Goal: Task Accomplishment & Management: Manage account settings

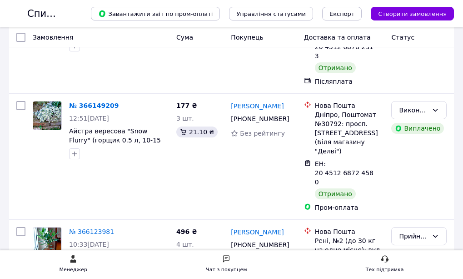
scroll to position [909, 0]
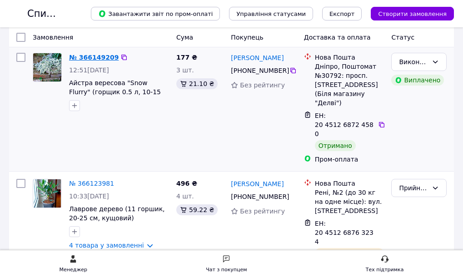
click at [119, 61] on link "№ 366149209" at bounding box center [94, 57] width 50 height 7
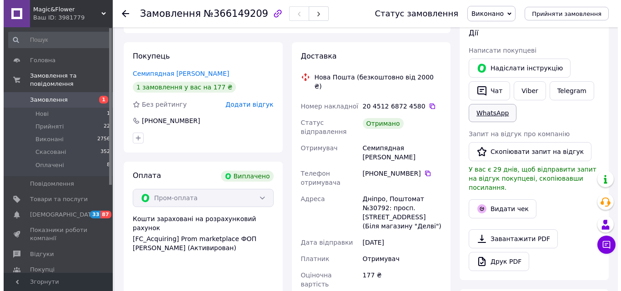
scroll to position [109, 0]
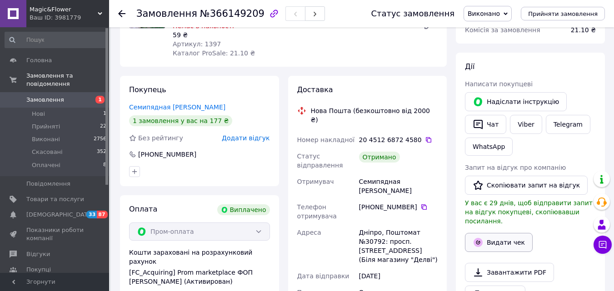
click at [469, 235] on button "Видати чек" at bounding box center [499, 242] width 68 height 19
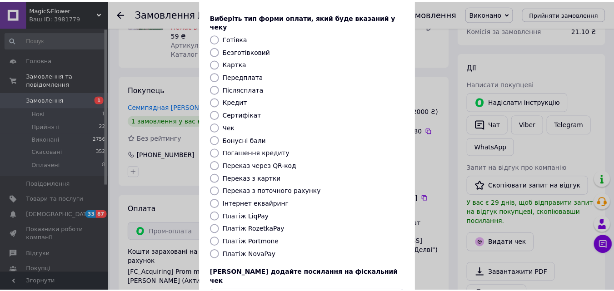
scroll to position [91, 0]
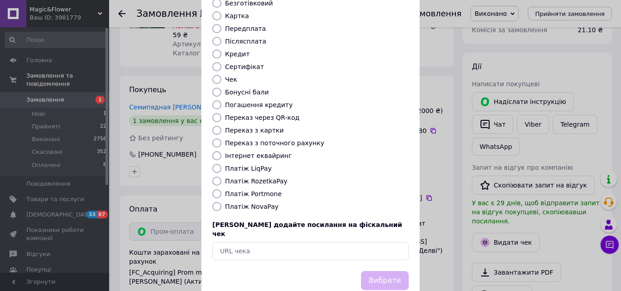
click at [257, 178] on label "Платіж RozetkaPay" at bounding box center [256, 181] width 62 height 7
click at [221, 177] on input "Платіж RozetkaPay" at bounding box center [216, 181] width 9 height 9
radio input "true"
click at [379, 271] on button "Вибрати" at bounding box center [385, 281] width 48 height 20
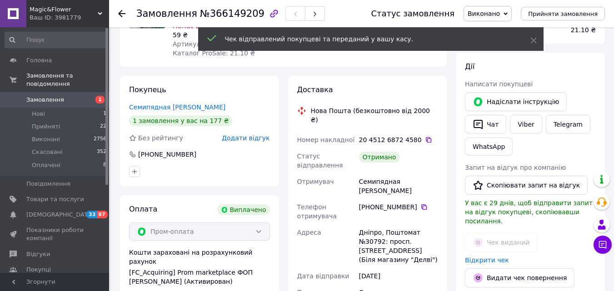
click at [119, 11] on icon at bounding box center [121, 13] width 7 height 7
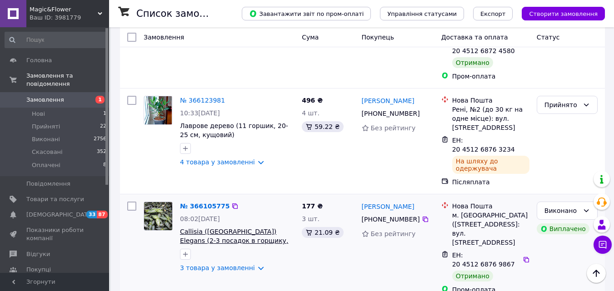
scroll to position [954, 0]
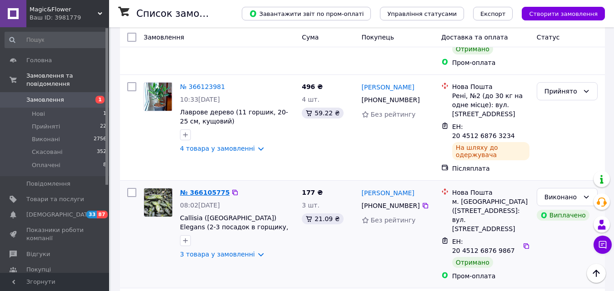
click at [202, 189] on link "№ 366105775" at bounding box center [205, 192] width 50 height 7
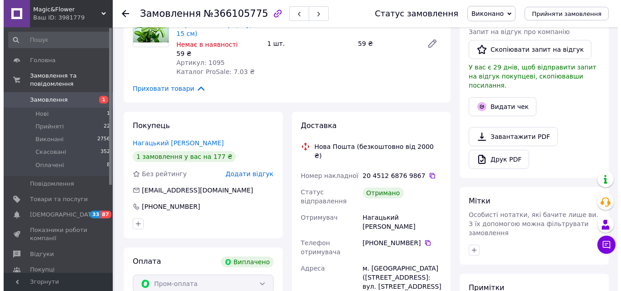
scroll to position [244, 0]
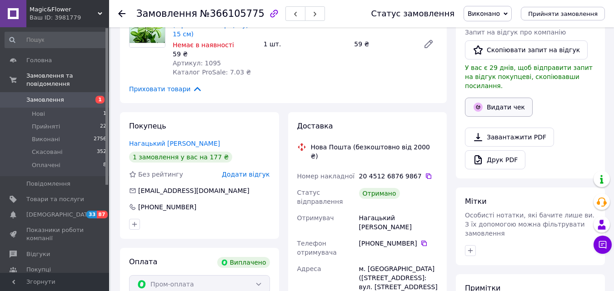
click at [469, 98] on button "Видати чек" at bounding box center [499, 107] width 68 height 19
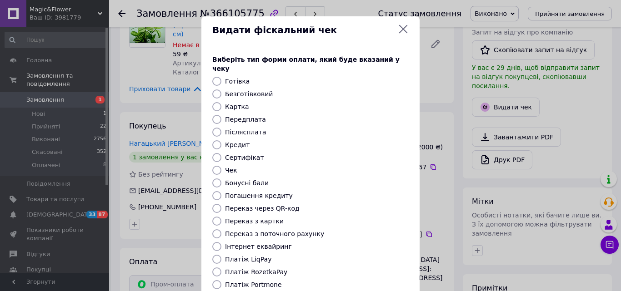
click at [251, 269] on label "Платіж RozetkaPay" at bounding box center [256, 272] width 62 height 7
click at [221, 268] on input "Платіж RozetkaPay" at bounding box center [216, 272] width 9 height 9
radio input "true"
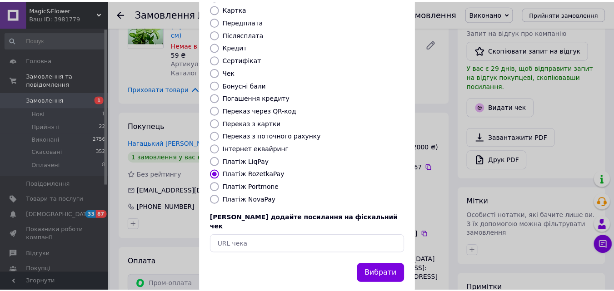
scroll to position [99, 0]
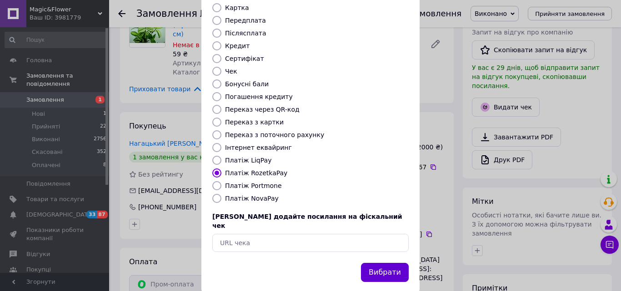
click at [378, 263] on button "Вибрати" at bounding box center [385, 273] width 48 height 20
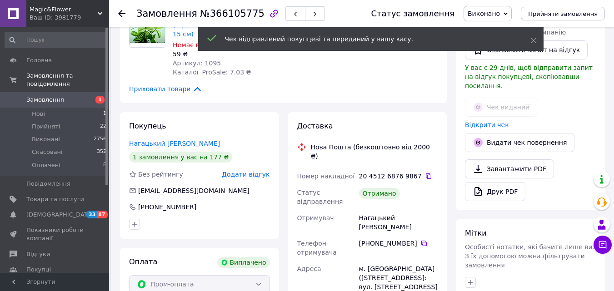
click at [121, 11] on use at bounding box center [121, 13] width 7 height 7
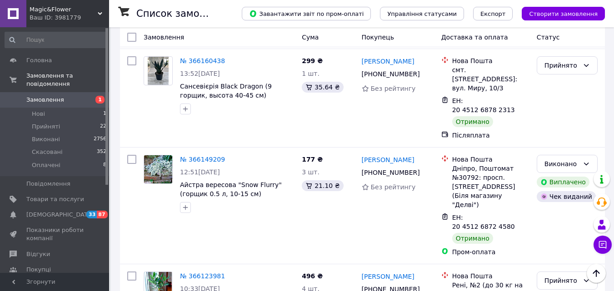
scroll to position [682, 0]
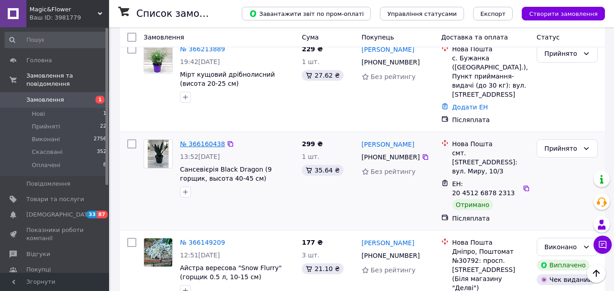
click at [188, 140] on link "№ 366160438" at bounding box center [202, 143] width 45 height 7
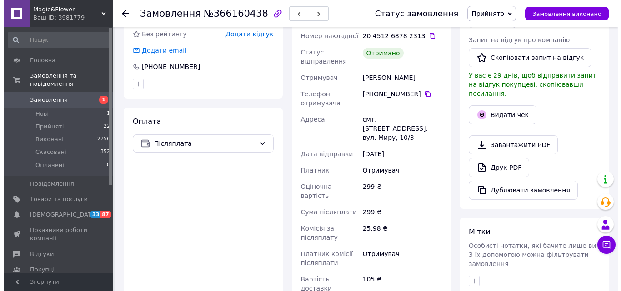
scroll to position [212, 0]
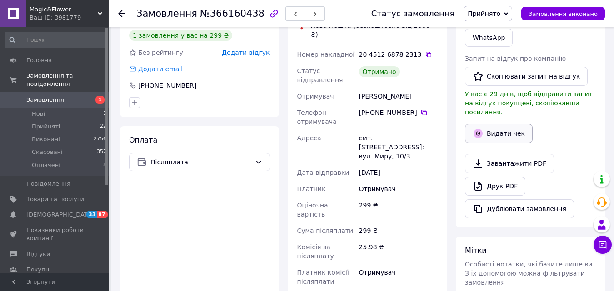
click at [469, 129] on button "Видати чек" at bounding box center [499, 133] width 68 height 19
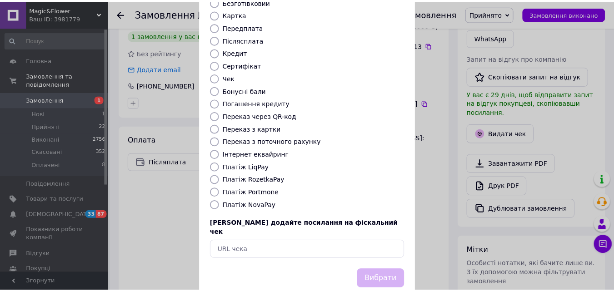
scroll to position [99, 0]
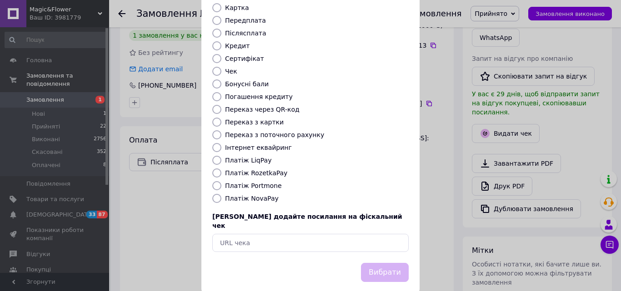
click at [264, 195] on label "Платіж NovaPay" at bounding box center [252, 198] width 54 height 7
click at [221, 194] on input "Платіж NovaPay" at bounding box center [216, 198] width 9 height 9
radio input "true"
click at [378, 263] on button "Вибрати" at bounding box center [385, 273] width 48 height 20
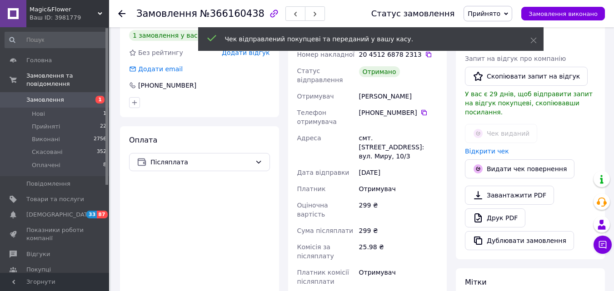
click at [469, 16] on span "Прийнято" at bounding box center [487, 13] width 49 height 15
click at [469, 41] on icon at bounding box center [533, 40] width 6 height 6
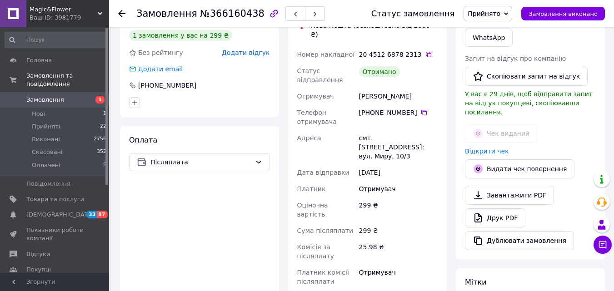
drag, startPoint x: 510, startPoint y: 15, endPoint x: 503, endPoint y: 31, distance: 17.7
click at [469, 14] on span "Прийнято" at bounding box center [487, 13] width 49 height 15
click at [469, 36] on li "Виконано" at bounding box center [488, 32] width 48 height 14
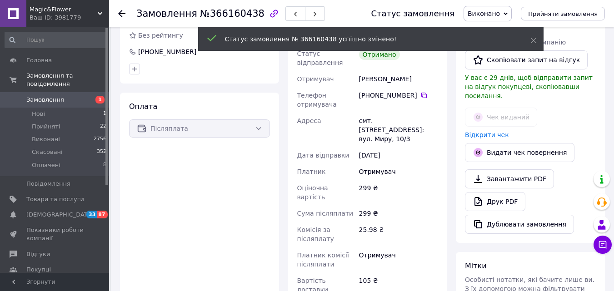
scroll to position [194, 0]
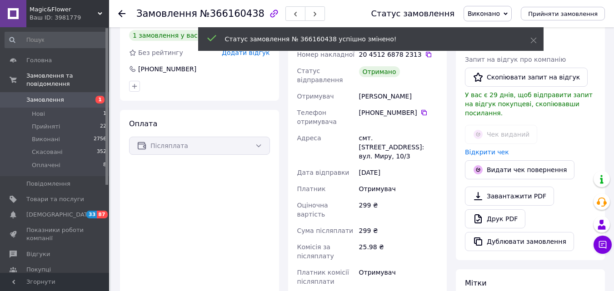
click at [119, 13] on use at bounding box center [121, 13] width 7 height 7
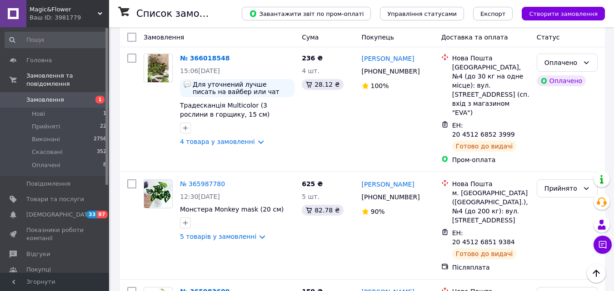
scroll to position [1499, 0]
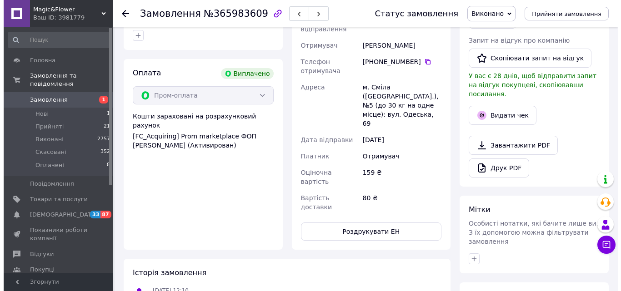
scroll to position [214, 0]
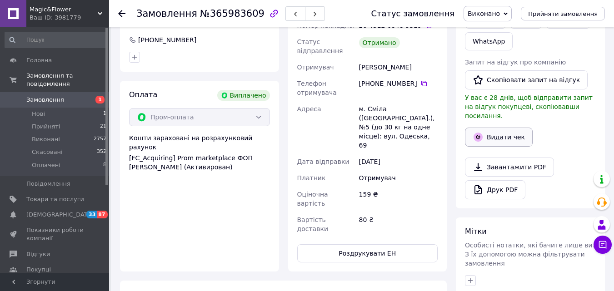
click at [469, 128] on button "Видати чек" at bounding box center [499, 137] width 68 height 19
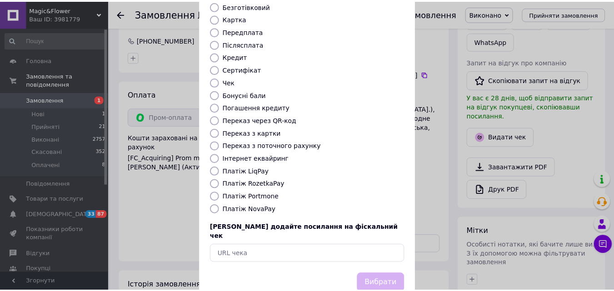
scroll to position [91, 0]
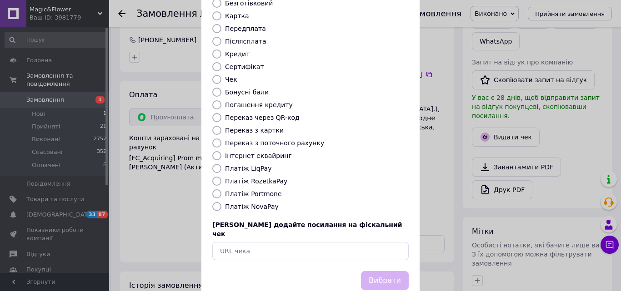
click at [239, 178] on label "Платіж RozetkaPay" at bounding box center [256, 181] width 62 height 7
click at [221, 177] on input "Платіж RozetkaPay" at bounding box center [216, 181] width 9 height 9
radio input "true"
click at [363, 271] on button "Вибрати" at bounding box center [385, 281] width 48 height 20
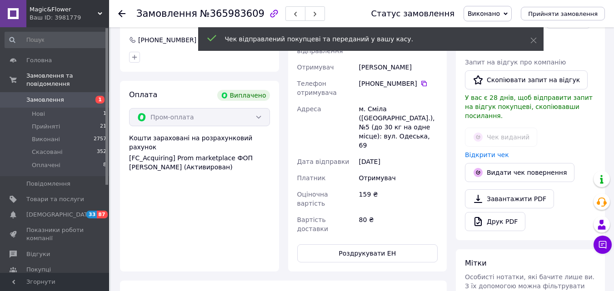
click at [121, 16] on use at bounding box center [121, 13] width 7 height 7
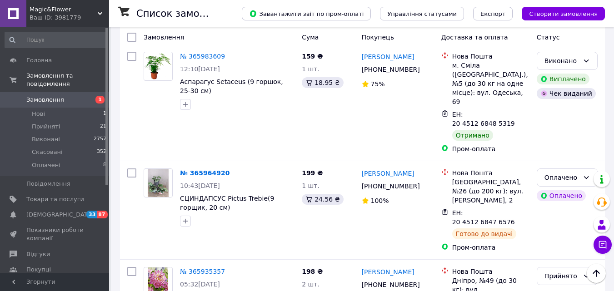
scroll to position [1768, 0]
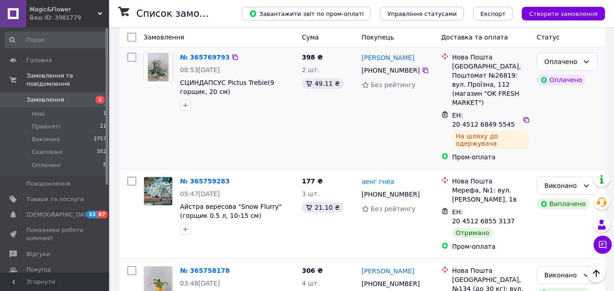
scroll to position [591, 0]
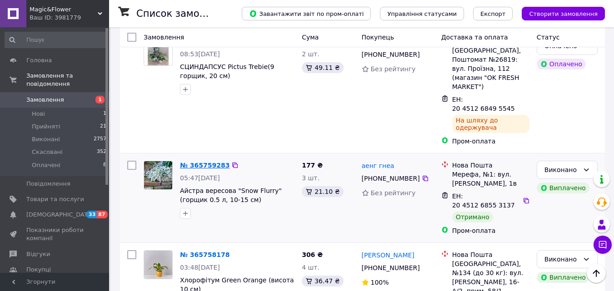
click at [209, 162] on link "№ 365759283" at bounding box center [205, 165] width 50 height 7
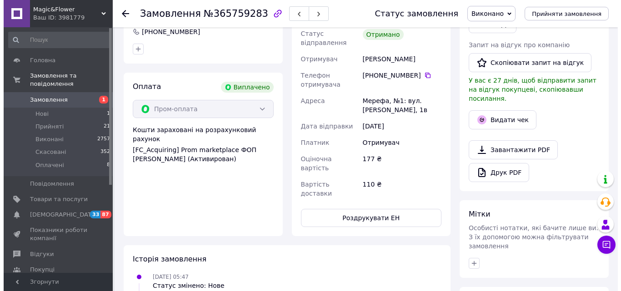
scroll to position [191, 0]
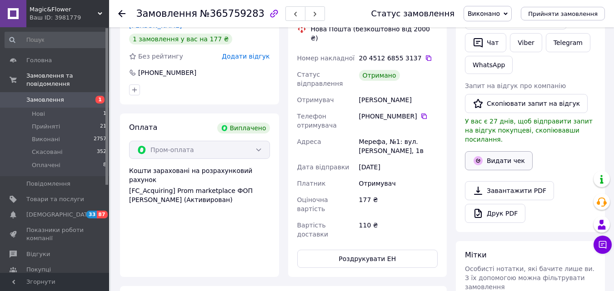
click at [469, 154] on button "Видати чек" at bounding box center [499, 160] width 68 height 19
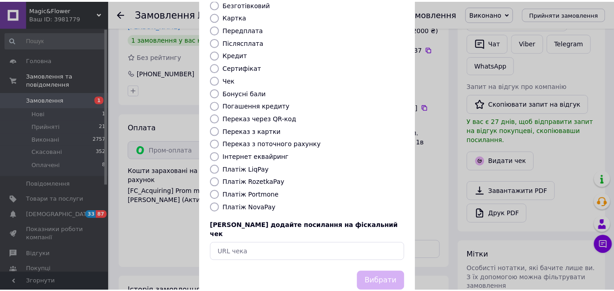
scroll to position [91, 0]
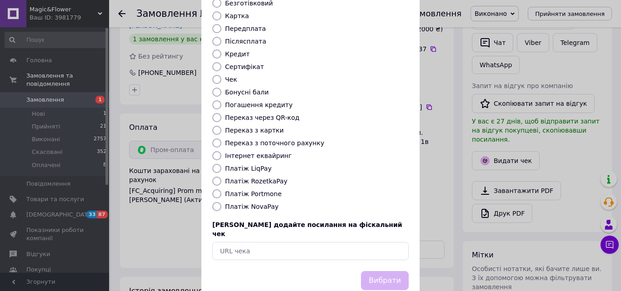
click at [256, 178] on label "Платіж RozetkaPay" at bounding box center [256, 181] width 62 height 7
click at [221, 177] on input "Платіж RozetkaPay" at bounding box center [216, 181] width 9 height 9
radio input "true"
click at [394, 271] on button "Вибрати" at bounding box center [385, 281] width 48 height 20
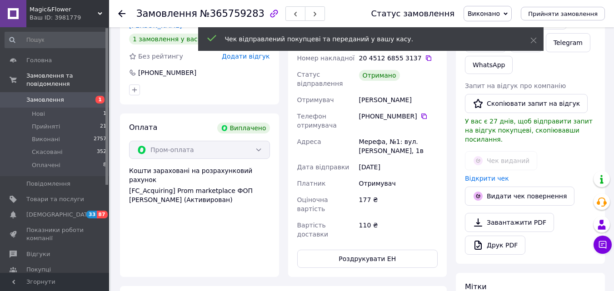
click at [122, 12] on icon at bounding box center [121, 13] width 7 height 7
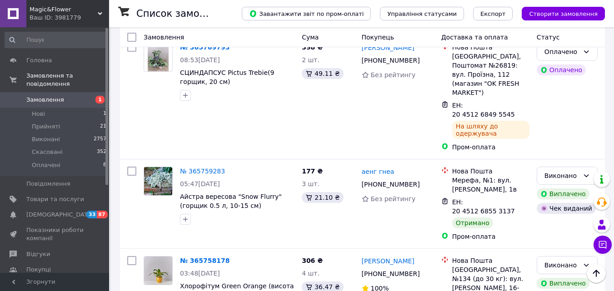
scroll to position [591, 0]
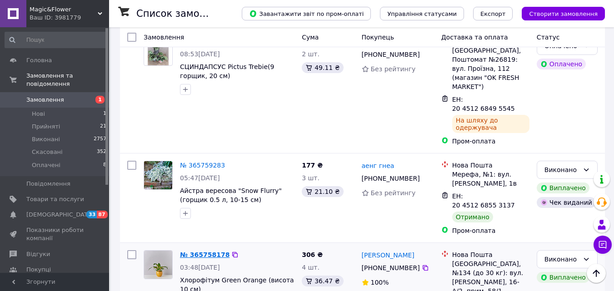
click at [196, 251] on link "№ 365758178" at bounding box center [205, 254] width 50 height 7
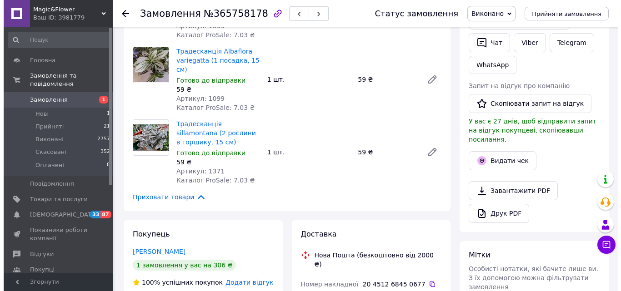
scroll to position [182, 0]
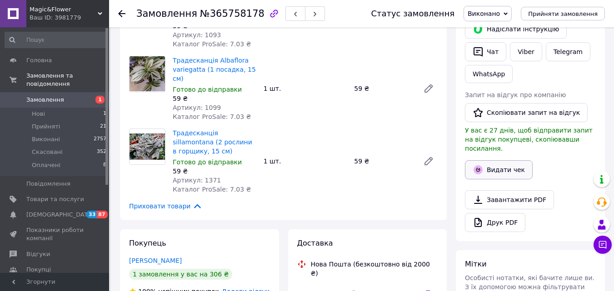
click at [469, 164] on button "Видати чек" at bounding box center [499, 169] width 68 height 19
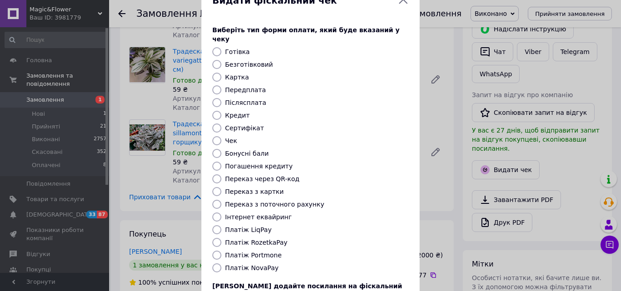
scroll to position [45, 0]
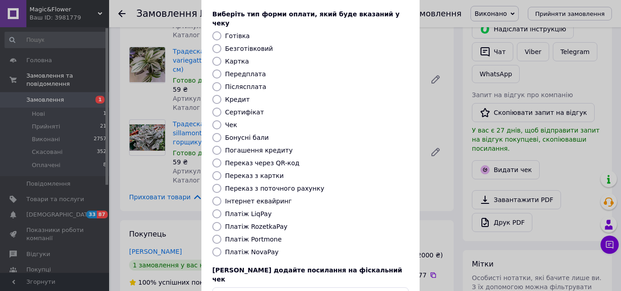
click at [264, 223] on label "Платіж RozetkaPay" at bounding box center [256, 226] width 62 height 7
click at [221, 222] on input "Платіж RozetkaPay" at bounding box center [216, 226] width 9 height 9
radio input "true"
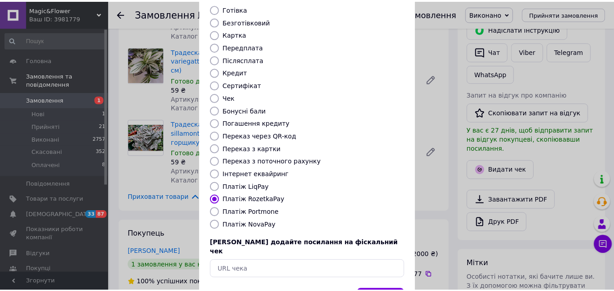
scroll to position [99, 0]
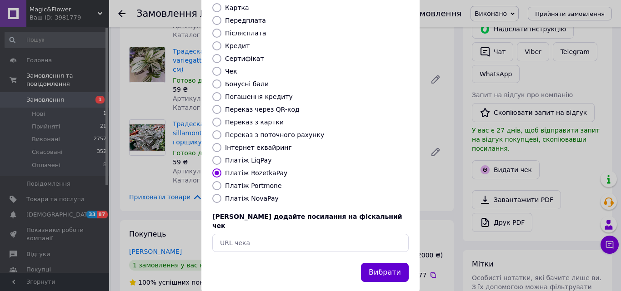
click at [386, 263] on button "Вибрати" at bounding box center [385, 273] width 48 height 20
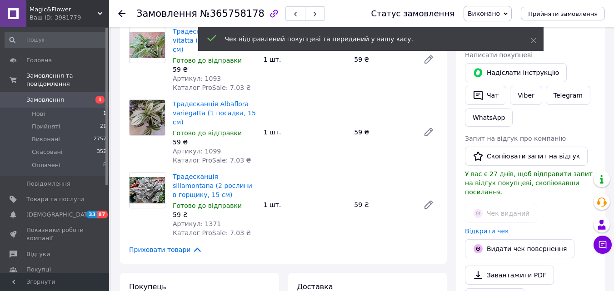
scroll to position [91, 0]
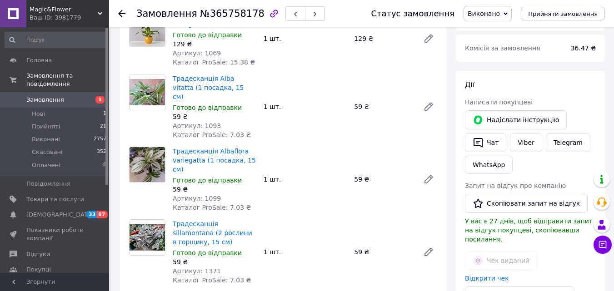
click at [121, 12] on icon at bounding box center [121, 13] width 7 height 7
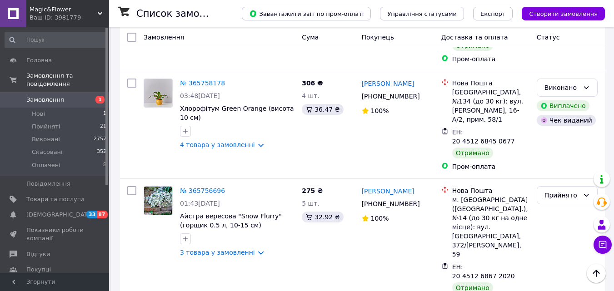
scroll to position [772, 0]
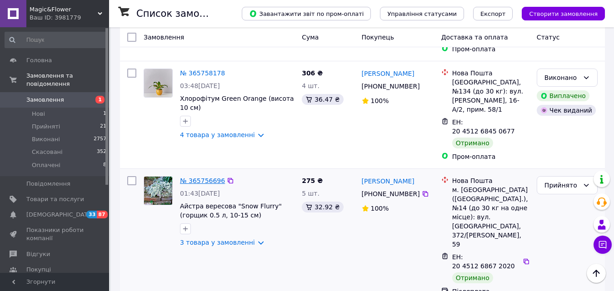
click at [187, 177] on link "№ 365756696" at bounding box center [202, 180] width 45 height 7
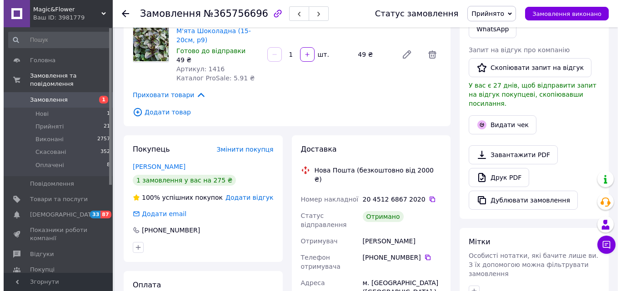
scroll to position [220, 0]
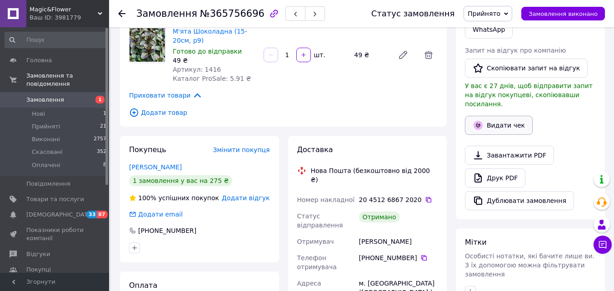
click at [469, 123] on button "Видати чек" at bounding box center [499, 125] width 68 height 19
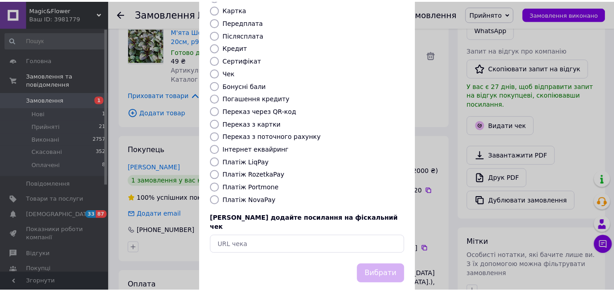
scroll to position [99, 0]
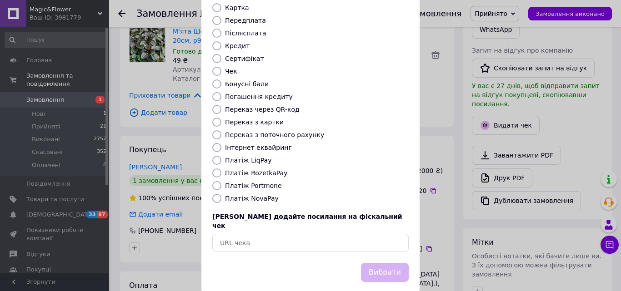
click at [261, 195] on label "Платіж NovaPay" at bounding box center [252, 198] width 54 height 7
click at [221, 194] on input "Платіж NovaPay" at bounding box center [216, 198] width 9 height 9
radio input "true"
click at [376, 263] on button "Вибрати" at bounding box center [385, 273] width 48 height 20
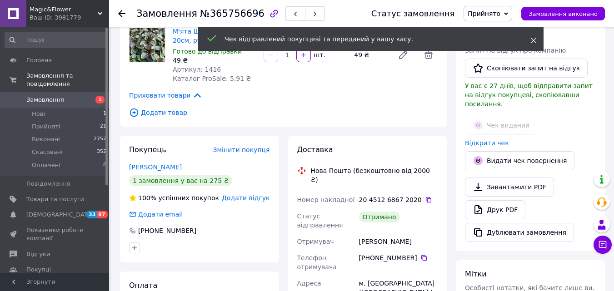
click at [469, 39] on icon at bounding box center [533, 40] width 6 height 6
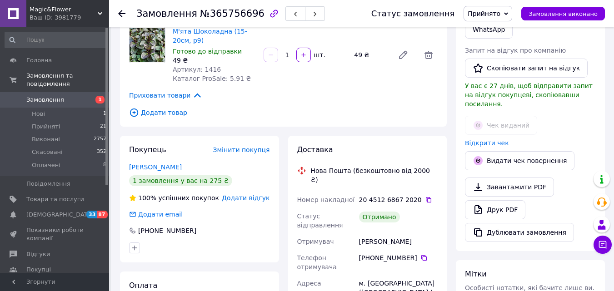
click at [469, 10] on span "Прийнято" at bounding box center [484, 13] width 33 height 7
click at [469, 34] on li "Виконано" at bounding box center [488, 32] width 48 height 14
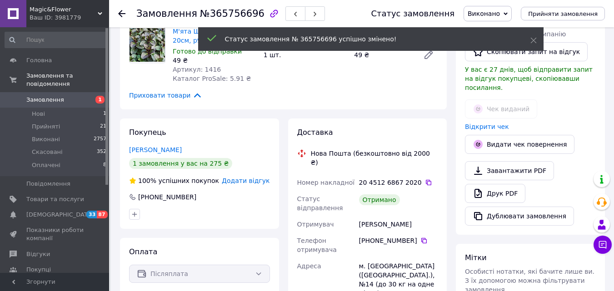
click at [119, 12] on use at bounding box center [121, 13] width 7 height 7
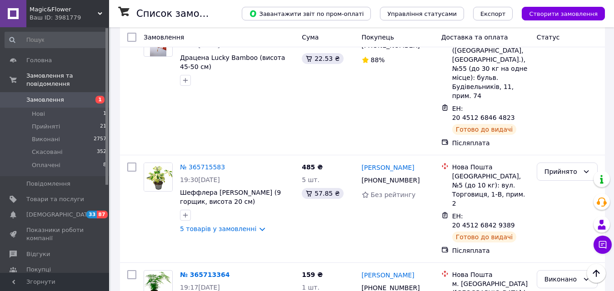
scroll to position [1181, 0]
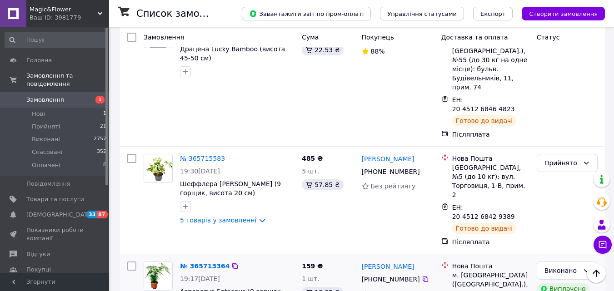
click at [193, 263] on link "№ 365713364" at bounding box center [205, 266] width 50 height 7
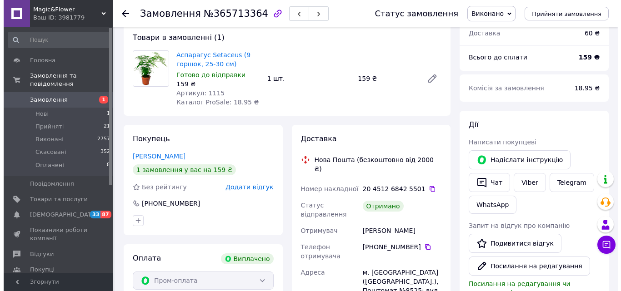
scroll to position [136, 0]
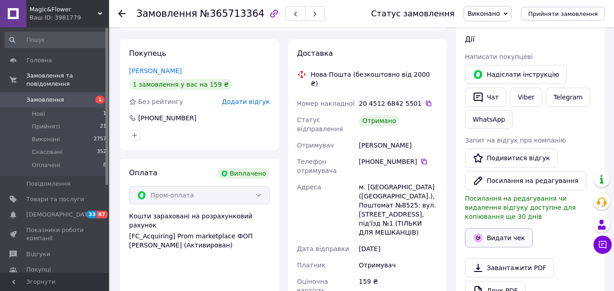
click at [469, 231] on button "Видати чек" at bounding box center [499, 238] width 68 height 19
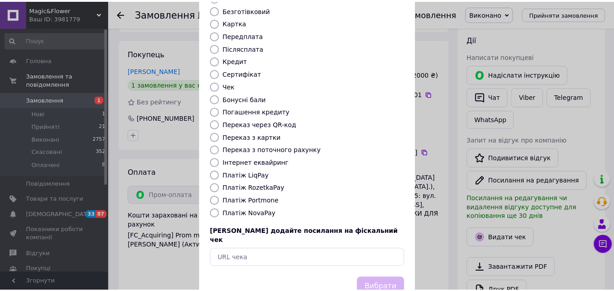
scroll to position [91, 0]
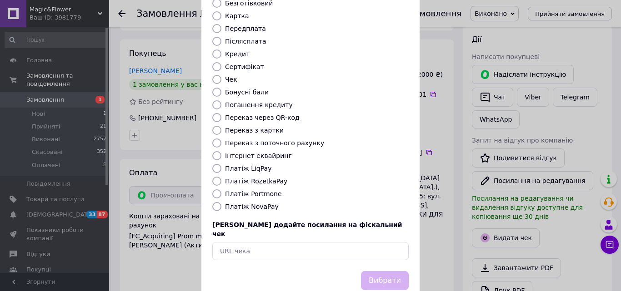
click at [243, 178] on label "Платіж RozetkaPay" at bounding box center [256, 181] width 62 height 7
click at [221, 177] on input "Платіж RozetkaPay" at bounding box center [216, 181] width 9 height 9
radio input "true"
click at [396, 271] on button "Вибрати" at bounding box center [385, 281] width 48 height 20
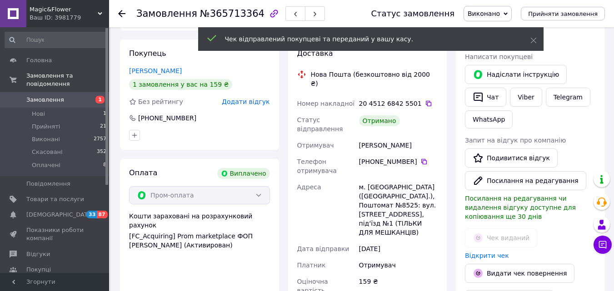
click at [122, 15] on icon at bounding box center [121, 13] width 7 height 7
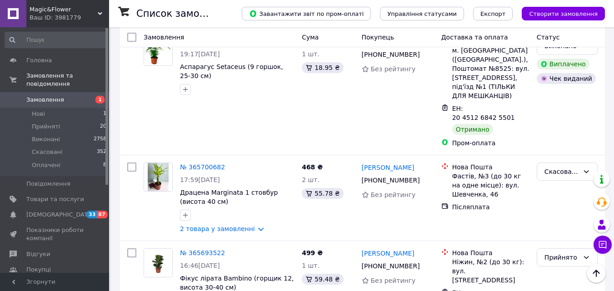
scroll to position [1363, 0]
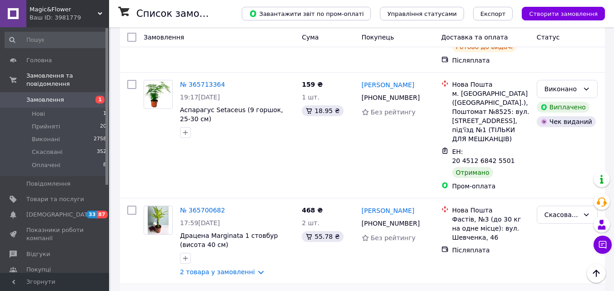
click at [199, 278] on link "№ 365693522" at bounding box center [202, 296] width 45 height 7
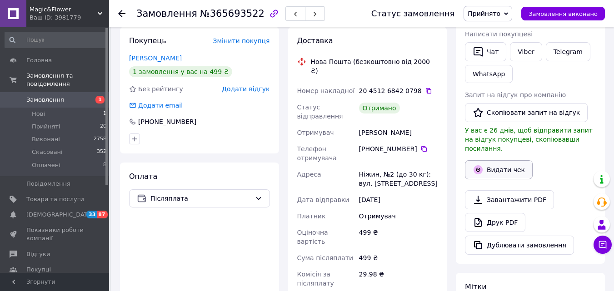
click at [469, 163] on button "Видати чек" at bounding box center [499, 169] width 68 height 19
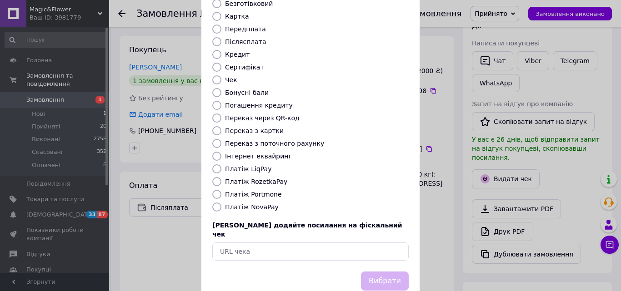
scroll to position [91, 0]
click at [241, 192] on div "Виберіть тип форми оплати, який буде вказаний у чеку Готівка Безготівковий Карт…" at bounding box center [310, 112] width 218 height 318
click at [249, 203] on label "Платіж NovaPay" at bounding box center [252, 206] width 54 height 7
click at [221, 202] on input "Платіж NovaPay" at bounding box center [216, 206] width 9 height 9
radio input "true"
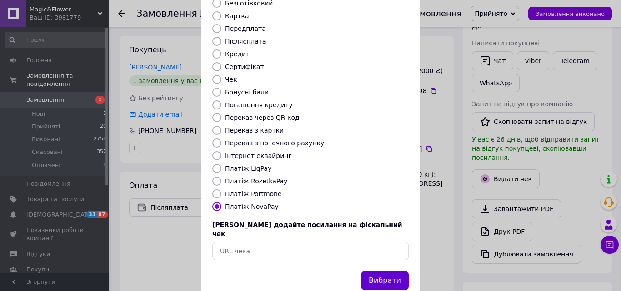
click at [375, 271] on button "Вибрати" at bounding box center [385, 281] width 48 height 20
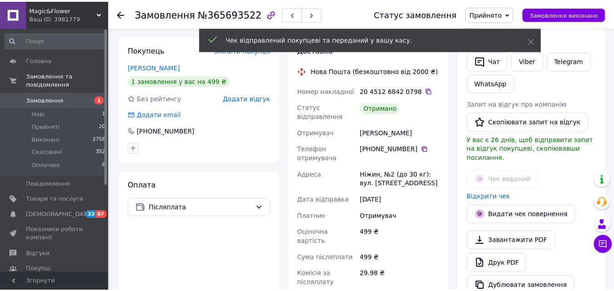
scroll to position [175, 0]
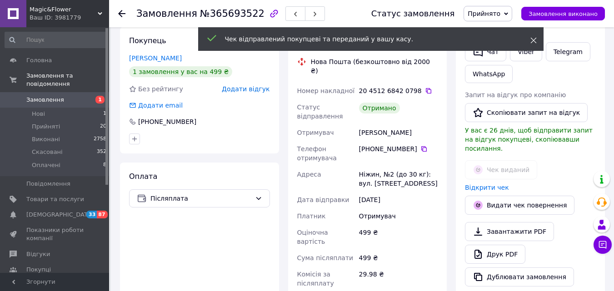
click at [469, 41] on icon at bounding box center [533, 40] width 6 height 6
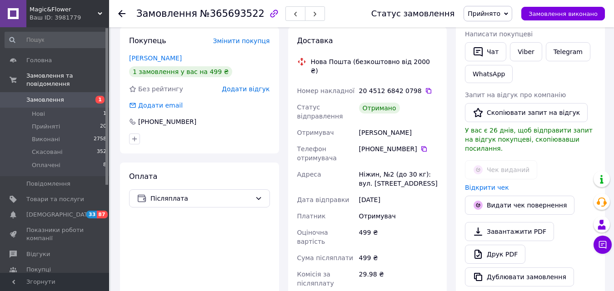
click at [469, 16] on span "Прийнято" at bounding box center [484, 13] width 33 height 7
click at [469, 30] on li "Виконано" at bounding box center [488, 32] width 48 height 14
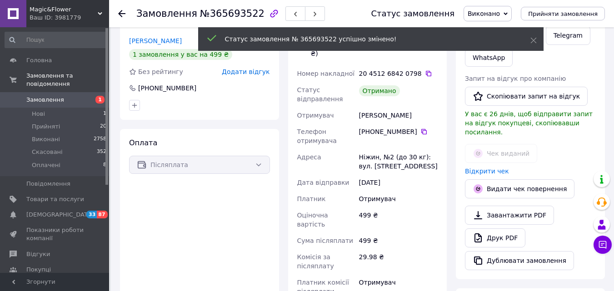
click at [123, 14] on use at bounding box center [121, 13] width 7 height 7
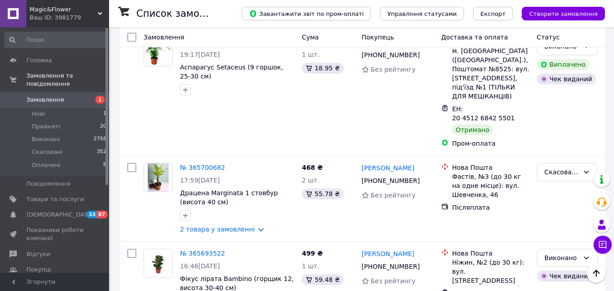
scroll to position [1409, 0]
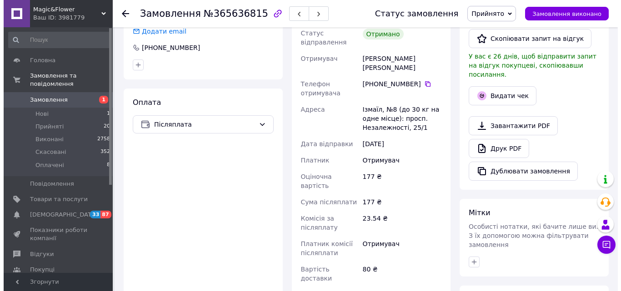
scroll to position [174, 0]
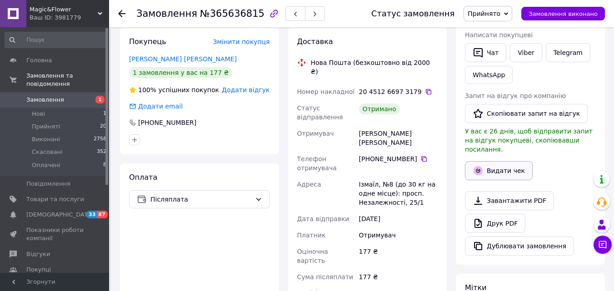
click at [469, 162] on button "Видати чек" at bounding box center [499, 170] width 68 height 19
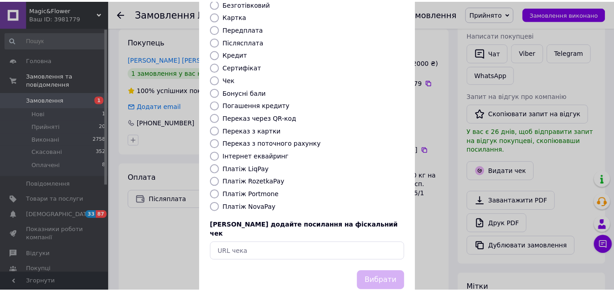
scroll to position [91, 0]
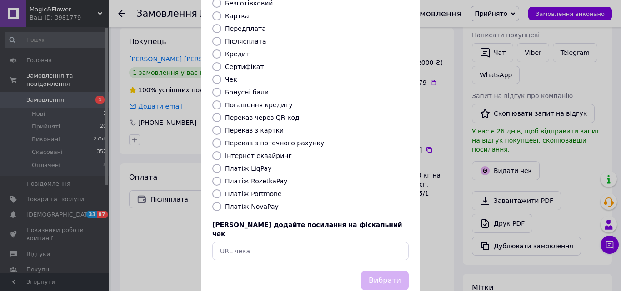
click at [260, 203] on label "Платіж NovaPay" at bounding box center [252, 206] width 54 height 7
click at [221, 202] on input "Платіж NovaPay" at bounding box center [216, 206] width 9 height 9
radio input "true"
click at [385, 271] on button "Вибрати" at bounding box center [385, 281] width 48 height 20
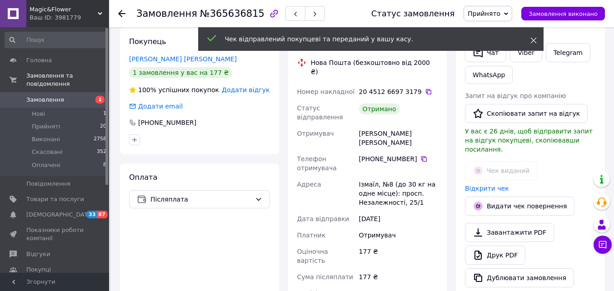
click at [469, 42] on icon at bounding box center [533, 40] width 6 height 6
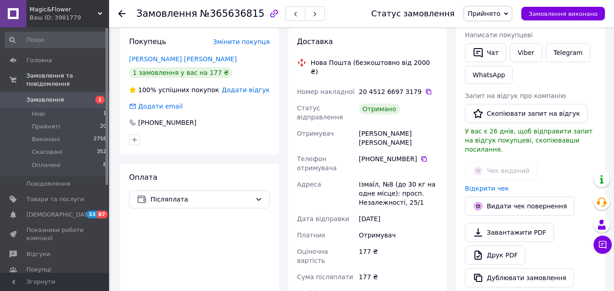
click at [469, 15] on span "Прийнято" at bounding box center [484, 13] width 33 height 7
click at [469, 32] on li "Виконано" at bounding box center [488, 32] width 48 height 14
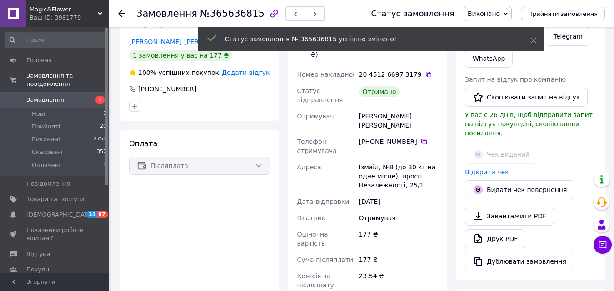
click at [119, 12] on icon at bounding box center [121, 13] width 7 height 7
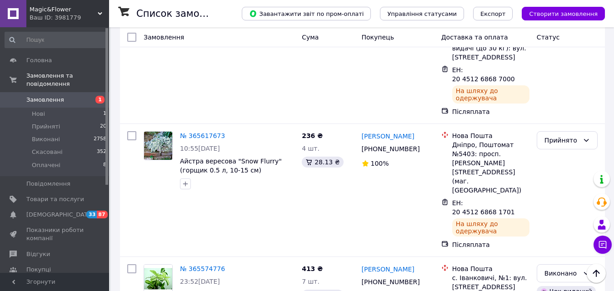
scroll to position [1897, 0]
